Goal: Find specific page/section: Find specific page/section

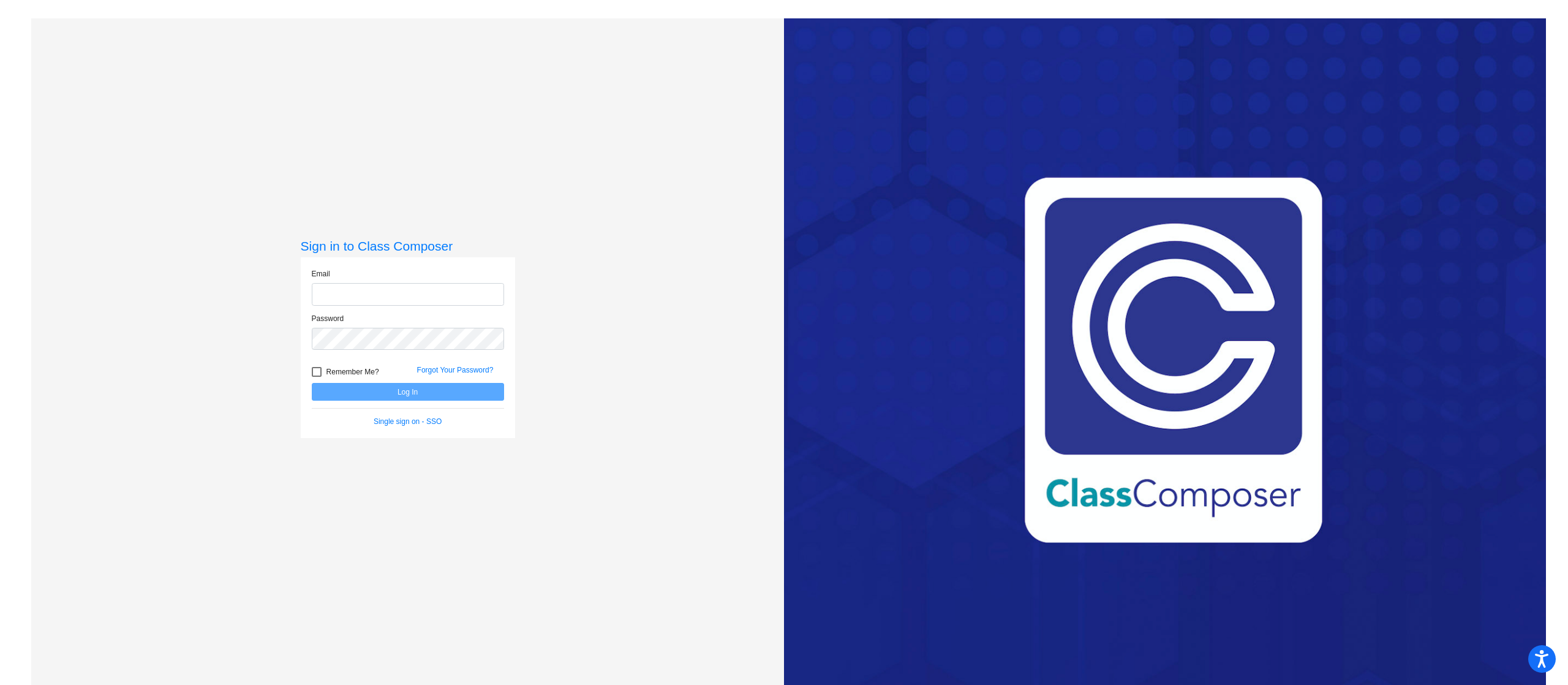
type input "[PERSON_NAME][EMAIL_ADDRESS][PERSON_NAME][DOMAIN_NAME]"
click at [411, 388] on button "Log In" at bounding box center [408, 392] width 192 height 18
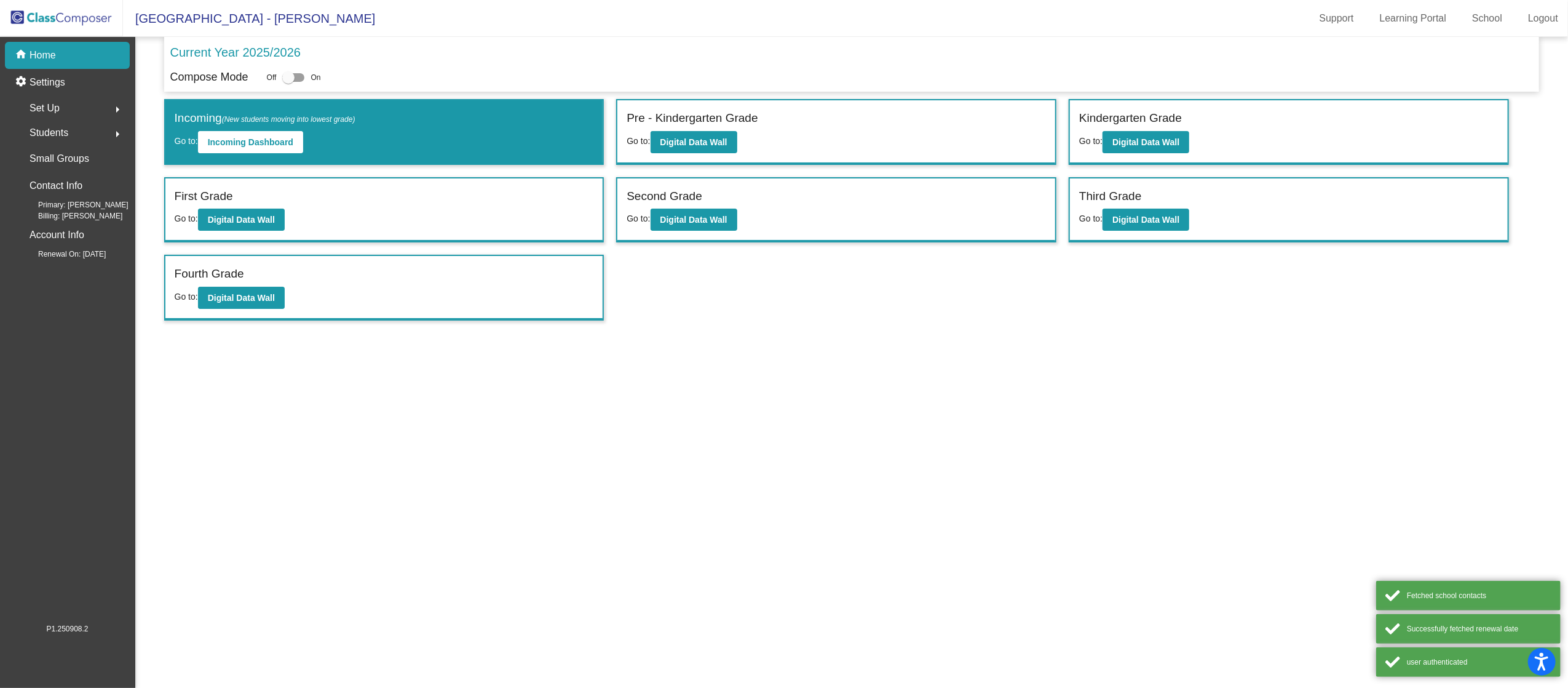
click at [196, 224] on span "Go to:" at bounding box center [187, 218] width 23 height 10
click at [226, 224] on b "Digital Data Wall" at bounding box center [241, 219] width 67 height 10
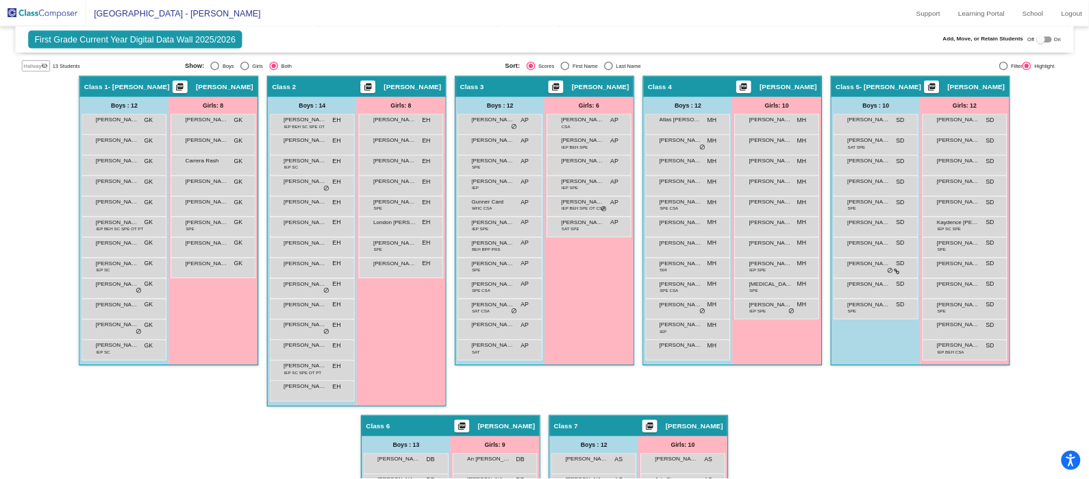
scroll to position [291, 0]
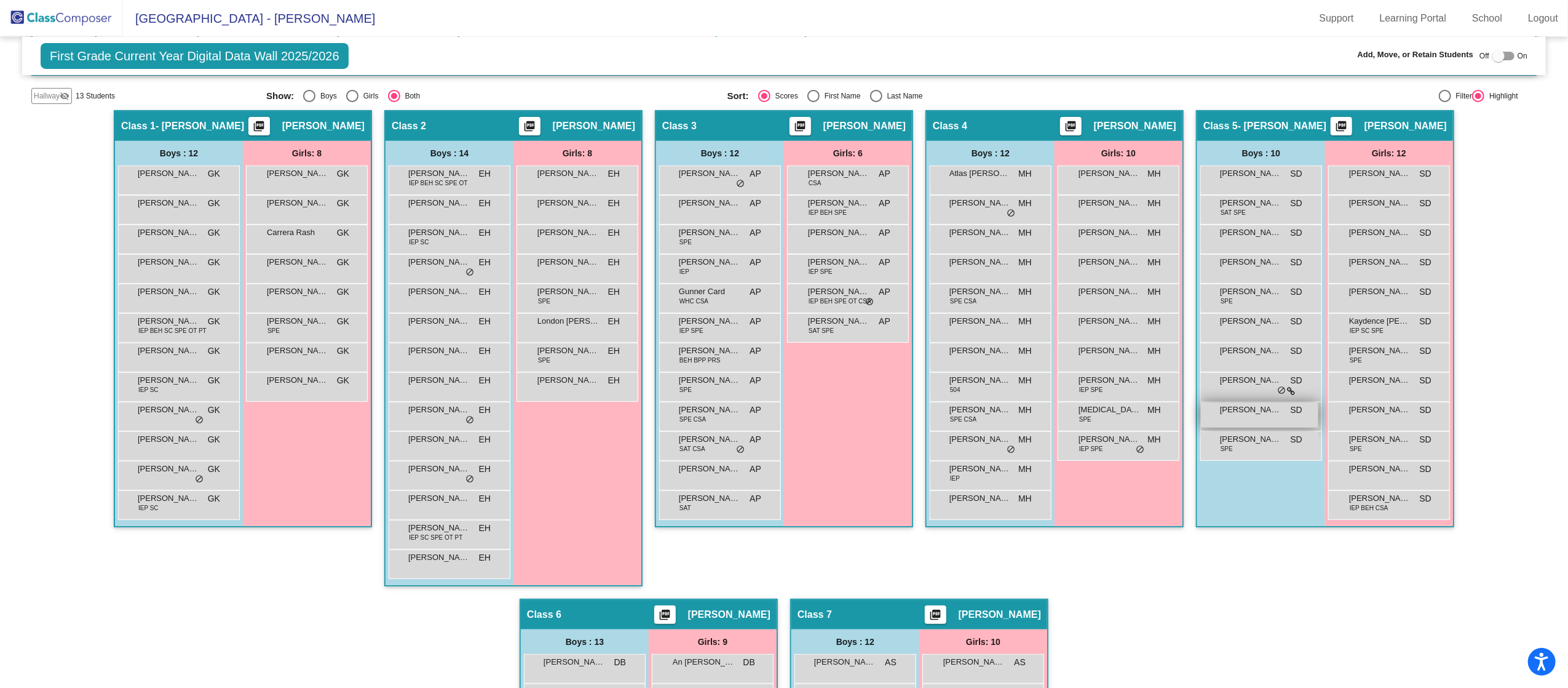
click at [1259, 412] on span "[PERSON_NAME]" at bounding box center [1250, 410] width 62 height 13
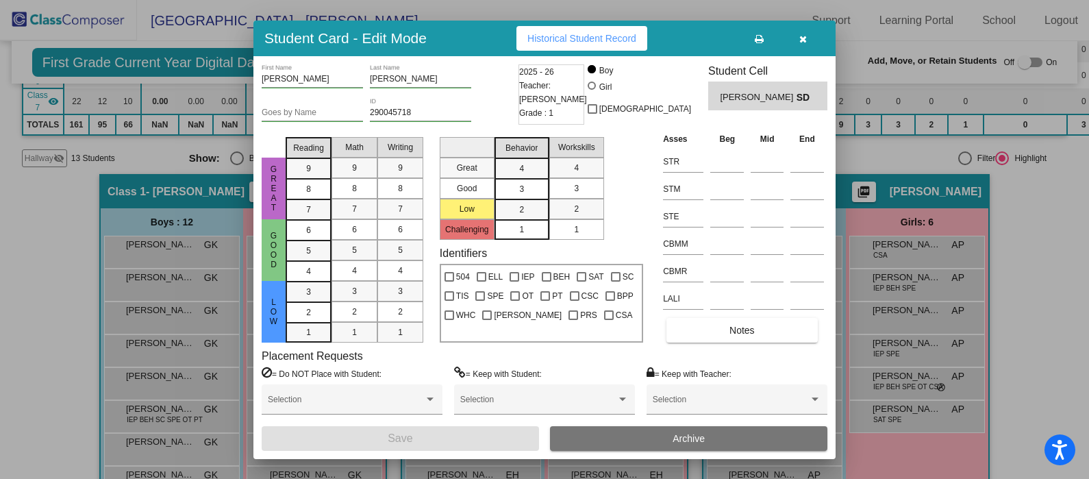
scroll to position [294, 0]
